Goal: Task Accomplishment & Management: Use online tool/utility

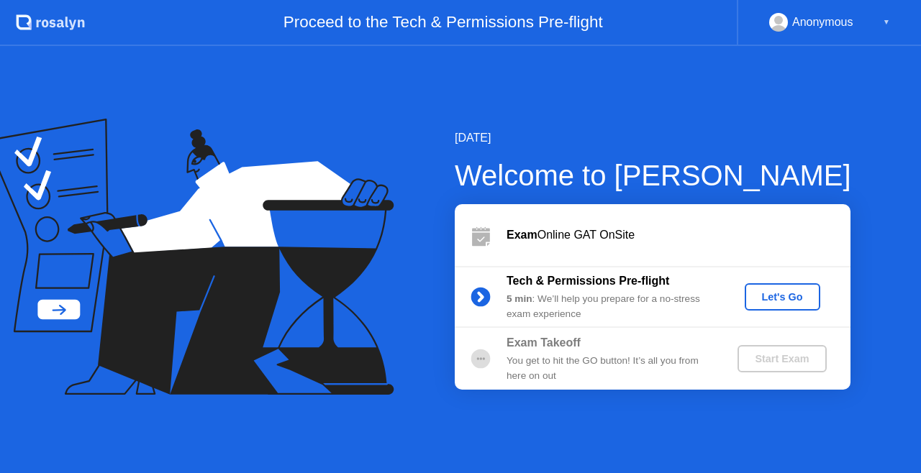
click at [781, 296] on div "Let's Go" at bounding box center [782, 297] width 64 height 12
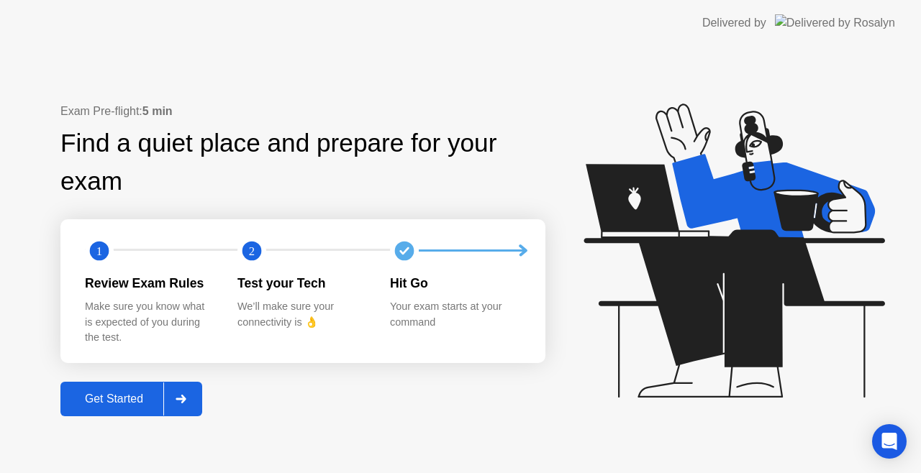
click at [136, 404] on div "Get Started" at bounding box center [114, 399] width 99 height 13
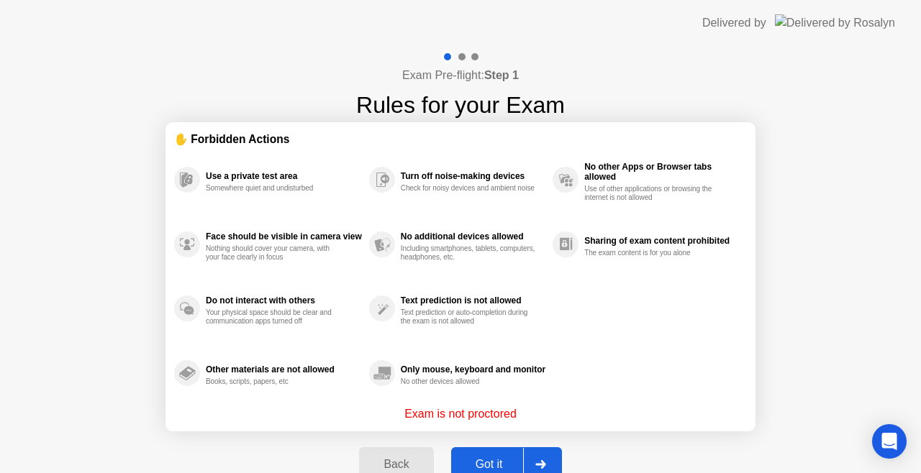
click at [492, 453] on button "Got it" at bounding box center [506, 464] width 111 height 35
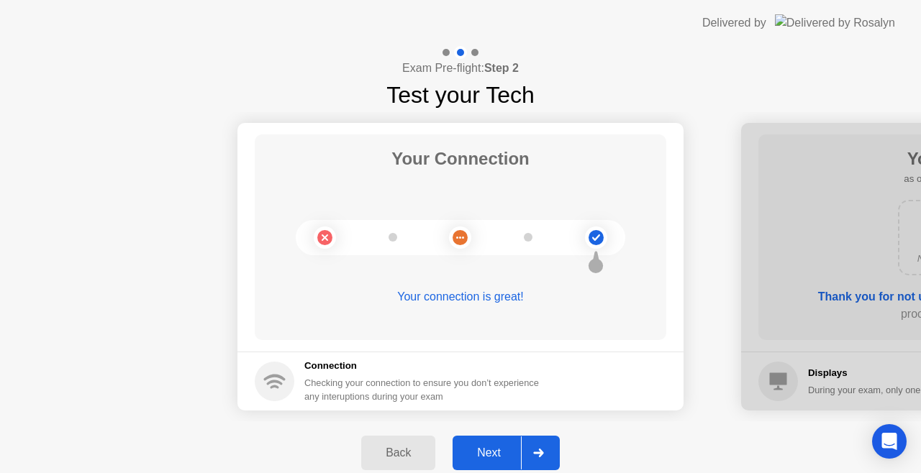
click at [492, 453] on div "Next" at bounding box center [489, 453] width 64 height 13
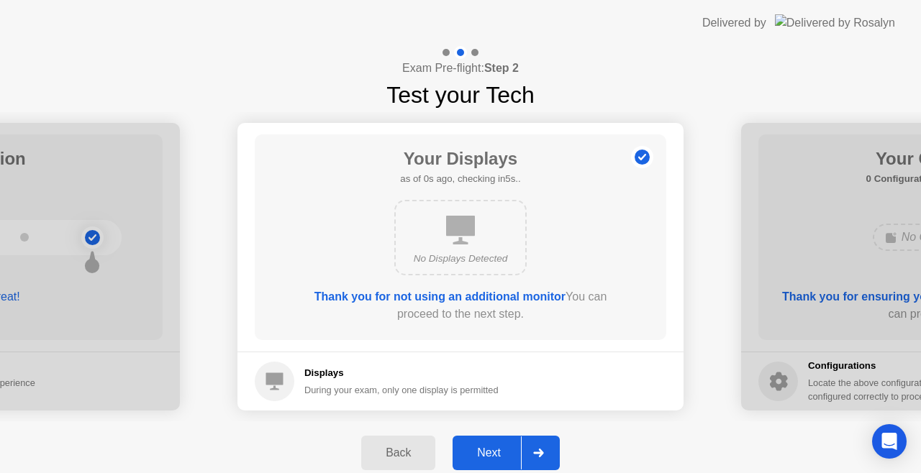
click at [492, 453] on div "Next" at bounding box center [489, 453] width 64 height 13
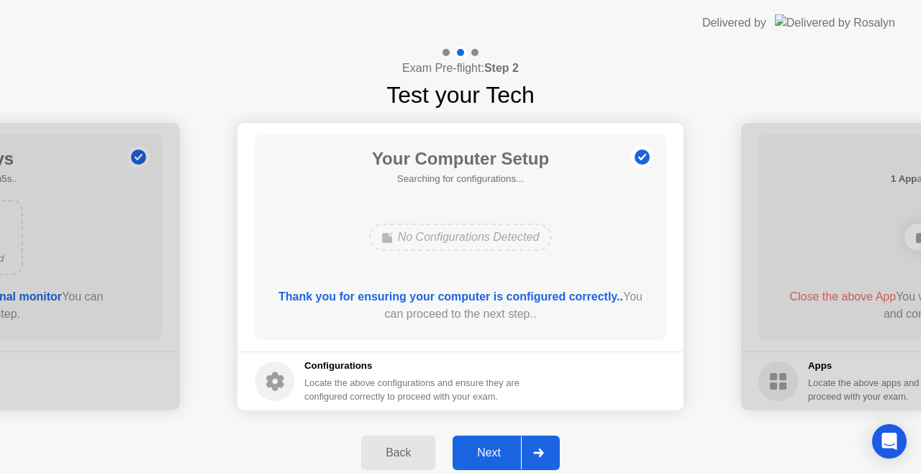
click at [492, 453] on div "Next" at bounding box center [489, 453] width 64 height 13
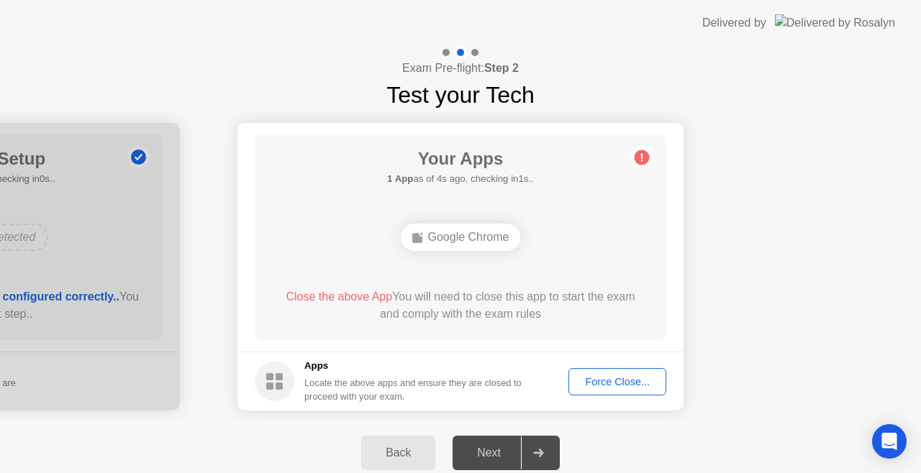
click at [607, 388] on div "Force Close..." at bounding box center [617, 382] width 88 height 12
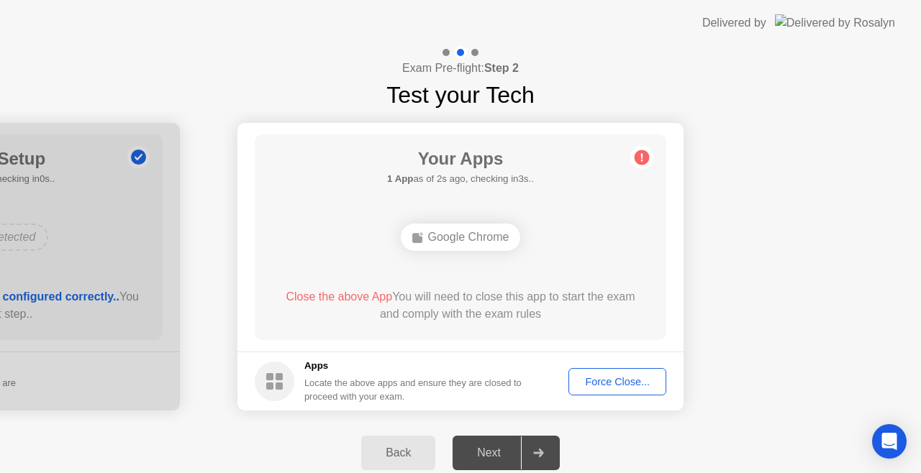
click at [612, 378] on div "Force Close..." at bounding box center [617, 382] width 88 height 12
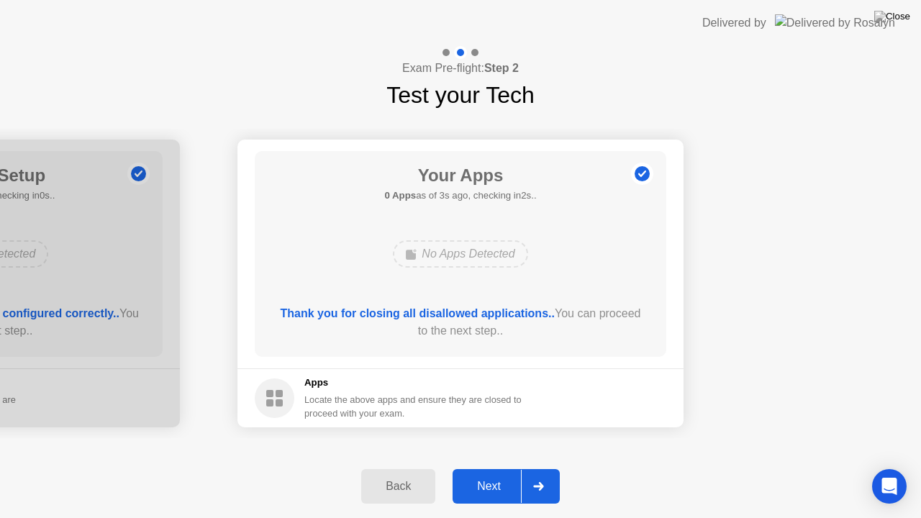
click at [499, 473] on div "Next" at bounding box center [489, 486] width 64 height 13
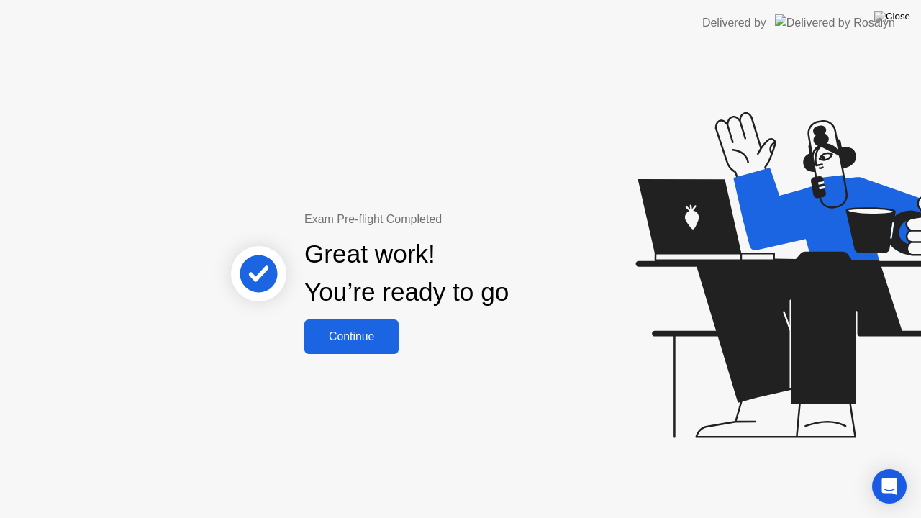
click at [331, 340] on div "Continue" at bounding box center [352, 336] width 86 height 13
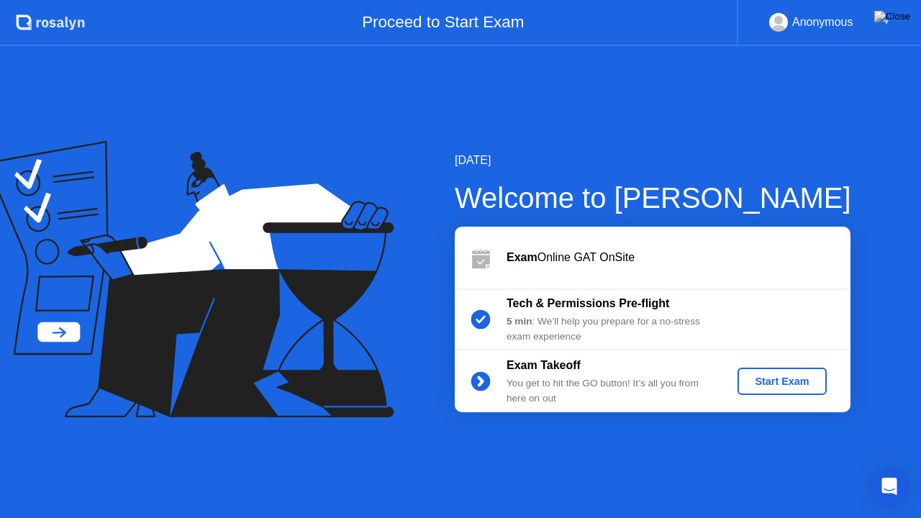
click at [800, 381] on div "Start Exam" at bounding box center [781, 382] width 77 height 12
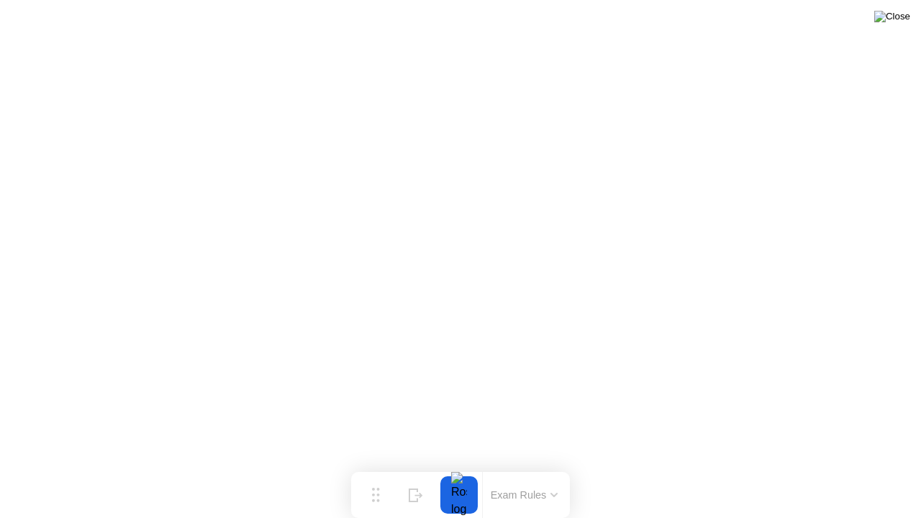
click at [893, 22] on img at bounding box center [892, 17] width 36 height 12
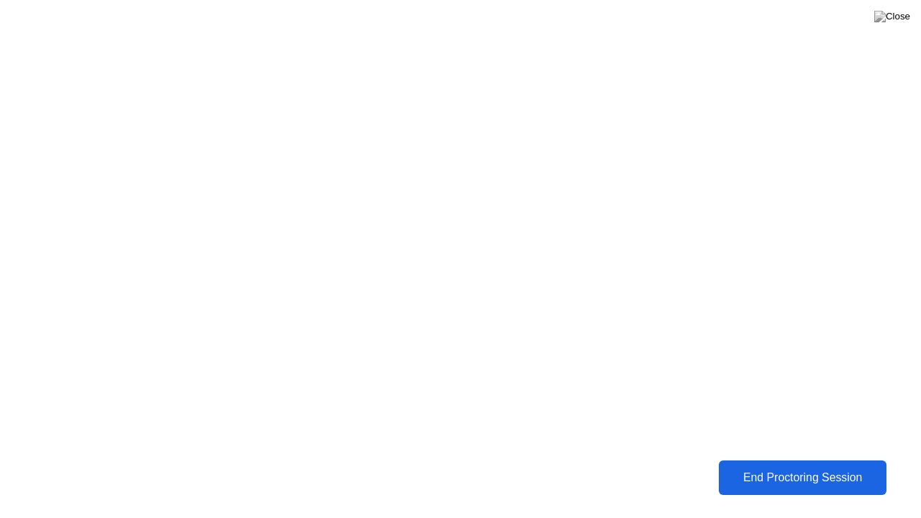
click at [763, 473] on div "End Proctoring Session" at bounding box center [802, 477] width 159 height 13
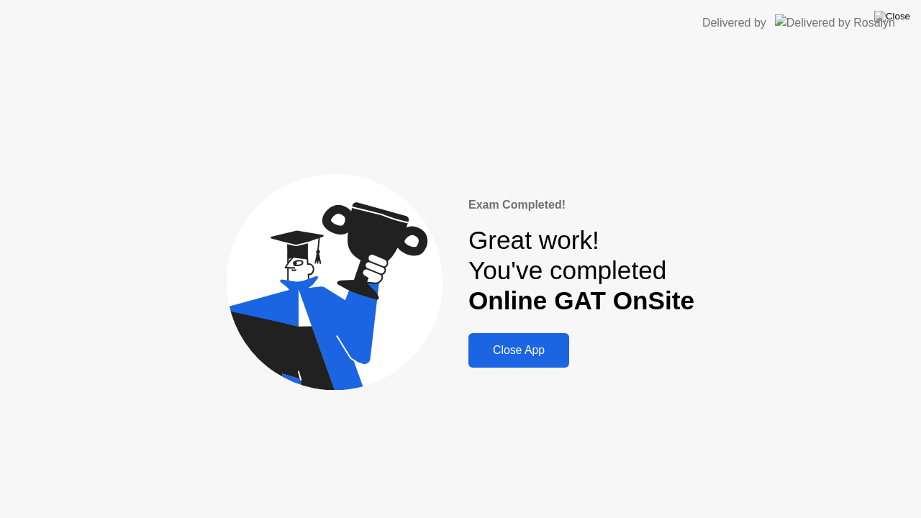
click at [551, 361] on button "Close App" at bounding box center [518, 350] width 101 height 35
